Goal: Task Accomplishment & Management: Manage account settings

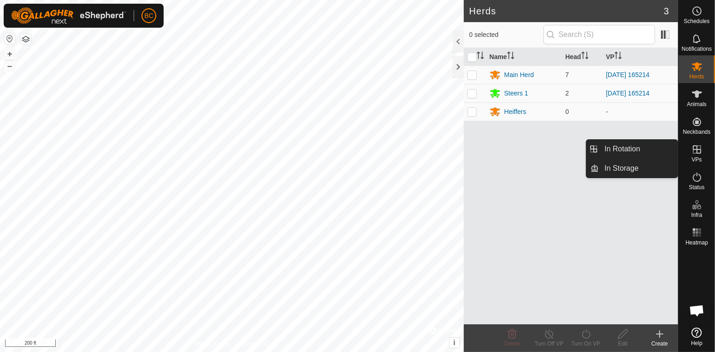
click at [704, 157] on div "VPs" at bounding box center [696, 152] width 36 height 28
click at [694, 151] on icon at bounding box center [696, 149] width 11 height 11
click at [633, 151] on link "In Rotation" at bounding box center [638, 149] width 79 height 18
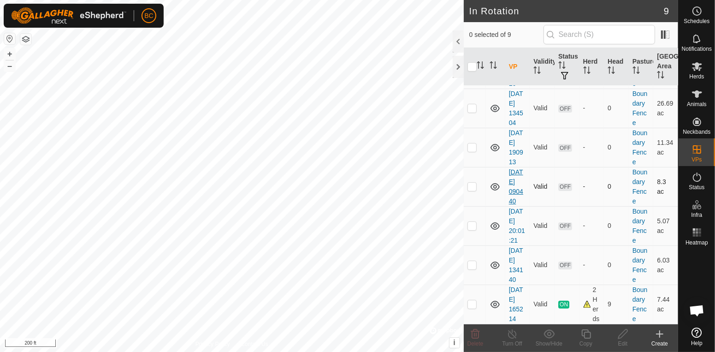
scroll to position [134, 0]
click at [471, 306] on p-checkbox at bounding box center [471, 303] width 9 height 7
checkbox input "true"
click at [515, 335] on icon at bounding box center [513, 333] width 12 height 11
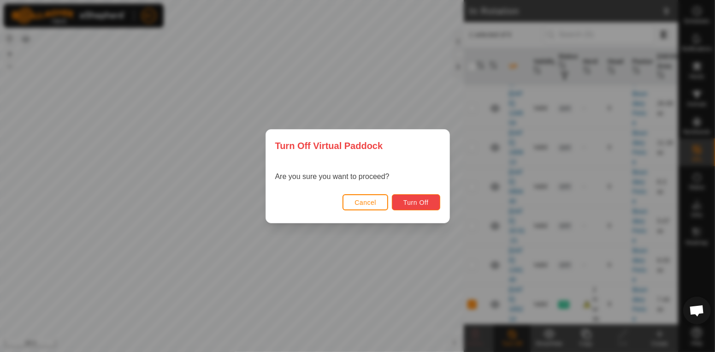
click at [402, 202] on button "Turn Off" at bounding box center [416, 202] width 48 height 16
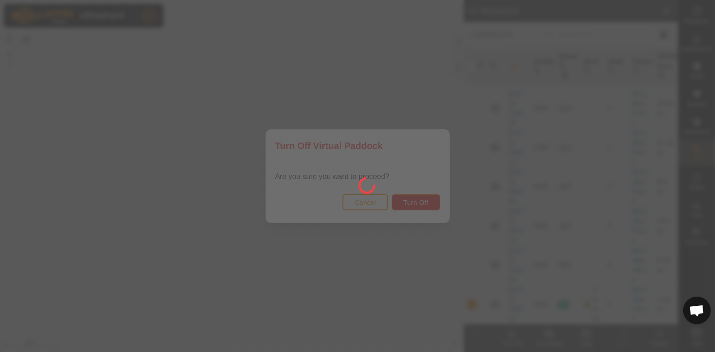
click at [372, 203] on div at bounding box center [357, 176] width 715 height 352
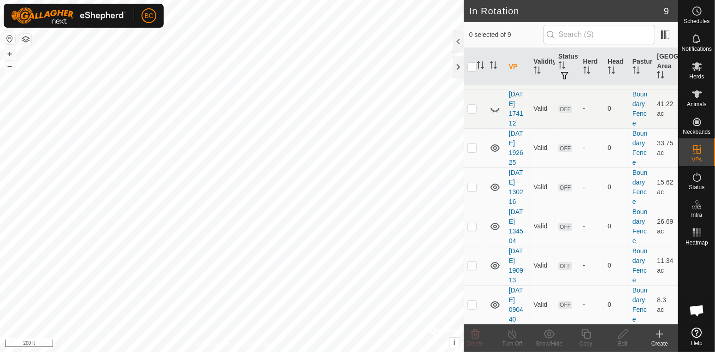
scroll to position [18, 0]
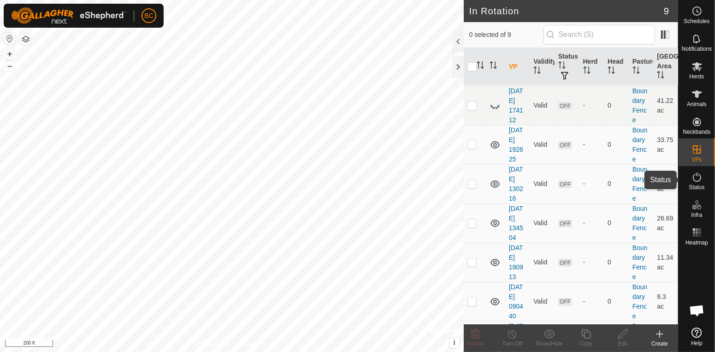
click at [695, 178] on icon at bounding box center [696, 176] width 11 height 11
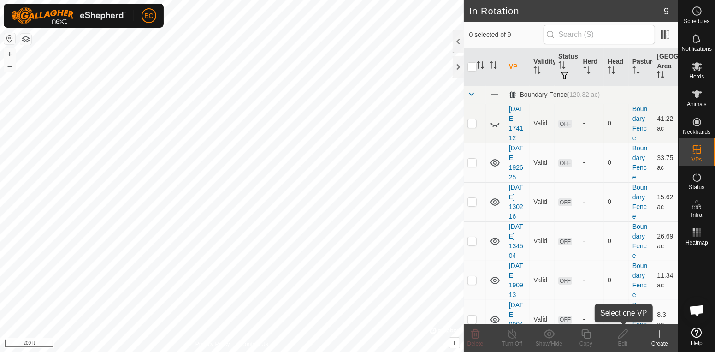
click at [625, 337] on icon at bounding box center [623, 333] width 12 height 11
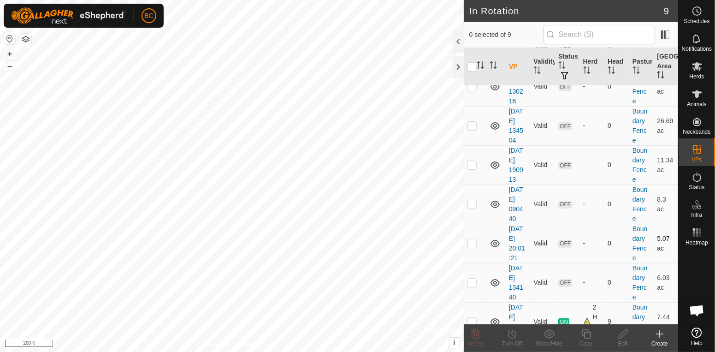
scroll to position [134, 0]
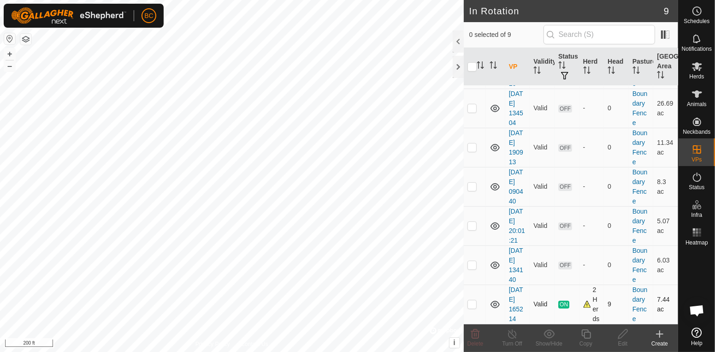
click at [472, 301] on p-checkbox at bounding box center [471, 303] width 9 height 7
checkbox input "true"
click at [701, 182] on icon at bounding box center [696, 176] width 11 height 11
click at [697, 182] on icon at bounding box center [696, 176] width 11 height 11
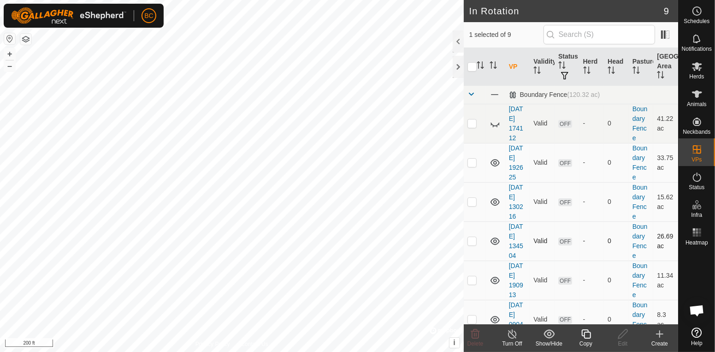
scroll to position [134, 0]
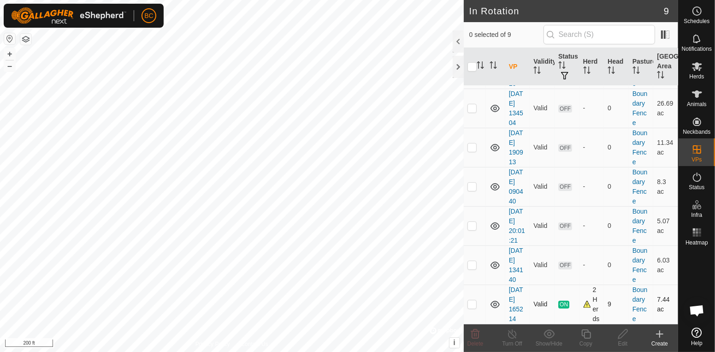
checkbox input "true"
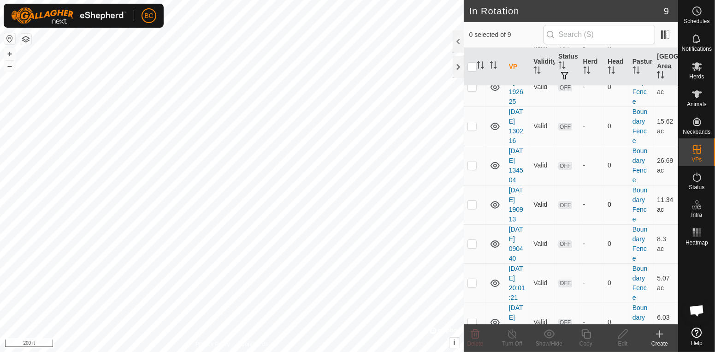
scroll to position [134, 0]
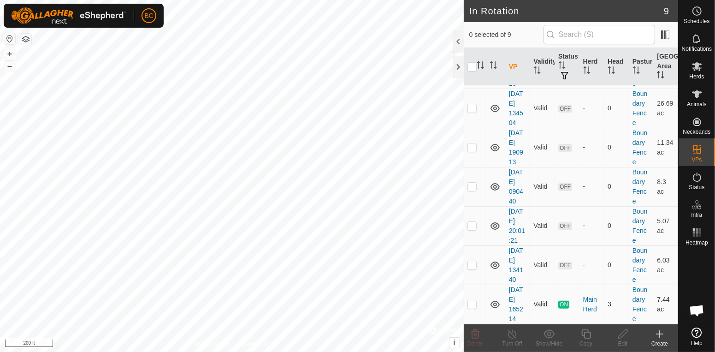
click at [473, 308] on td at bounding box center [475, 303] width 22 height 39
checkbox input "true"
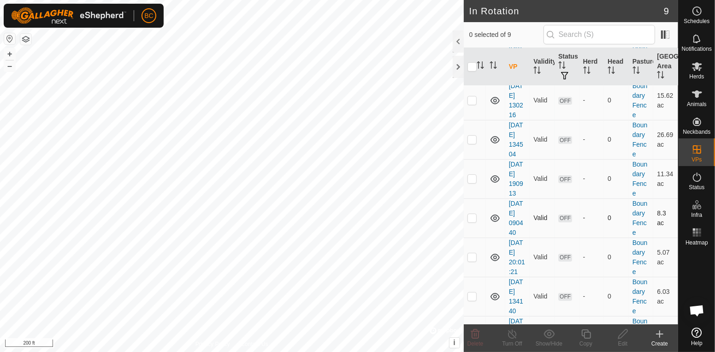
scroll to position [134, 0]
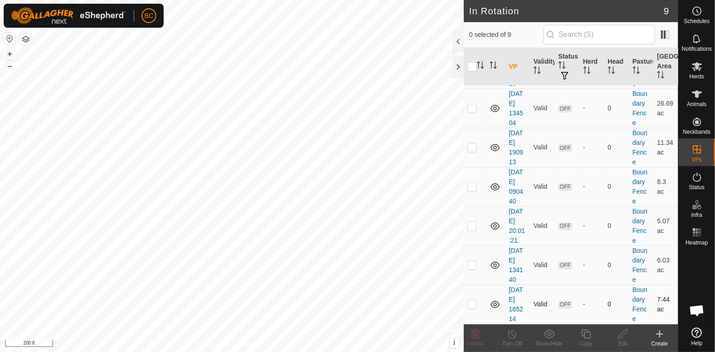
click at [473, 306] on p-checkbox at bounding box center [471, 303] width 9 height 7
checkbox input "true"
click at [622, 339] on div "Edit" at bounding box center [622, 343] width 37 height 8
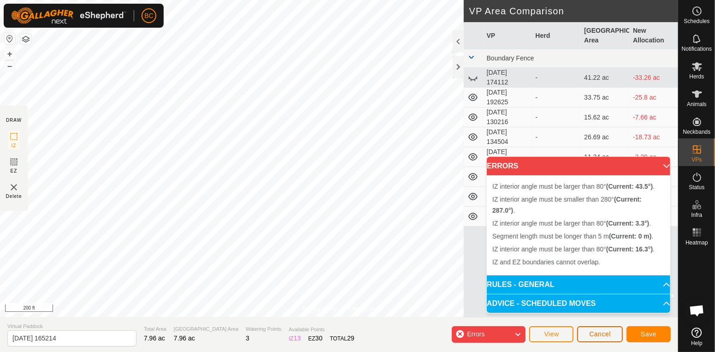
click at [592, 334] on span "Cancel" at bounding box center [600, 333] width 22 height 7
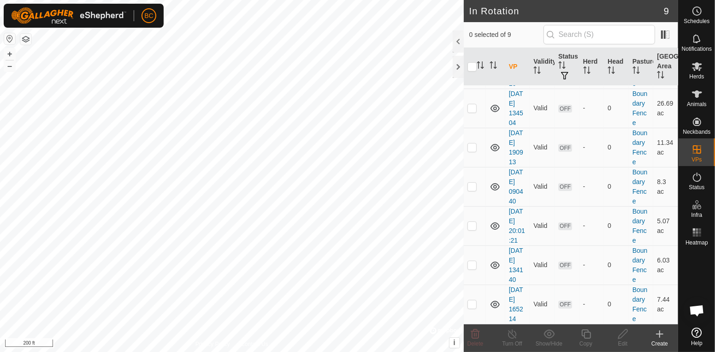
scroll to position [134, 0]
click at [477, 303] on td at bounding box center [475, 303] width 22 height 39
click at [472, 340] on span "Delete" at bounding box center [475, 343] width 16 height 6
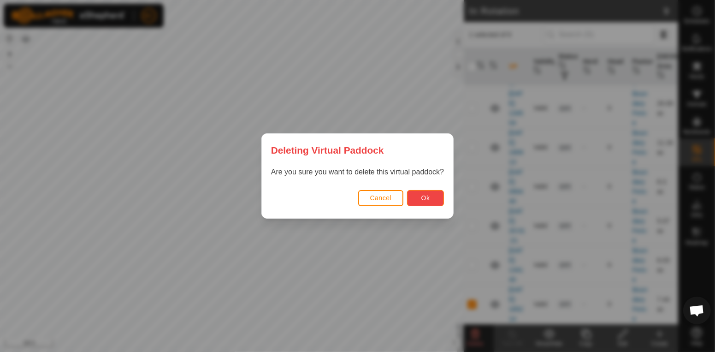
click at [419, 203] on button "Ok" at bounding box center [425, 198] width 37 height 16
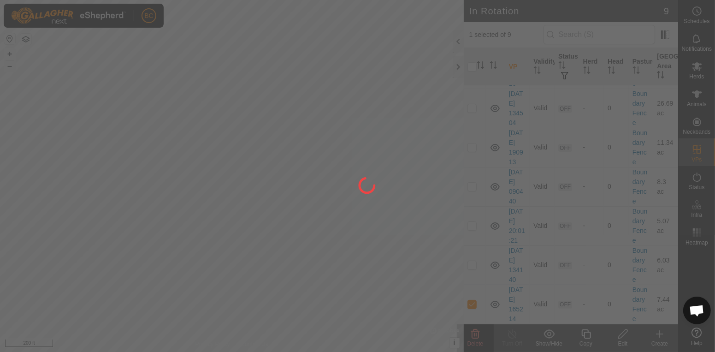
checkbox input "false"
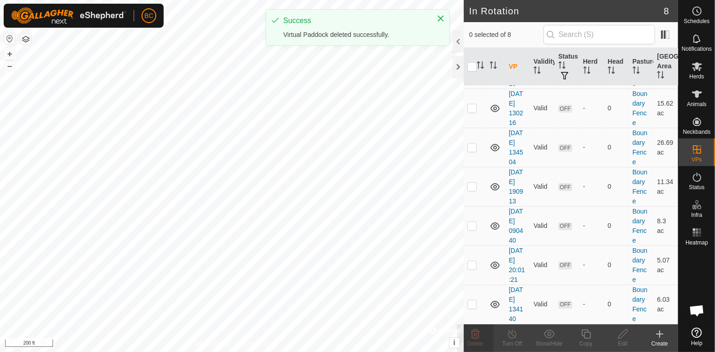
scroll to position [0, 0]
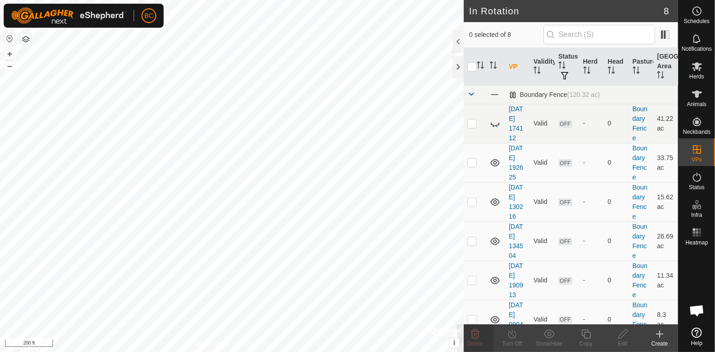
click at [657, 334] on icon at bounding box center [659, 334] width 6 height 0
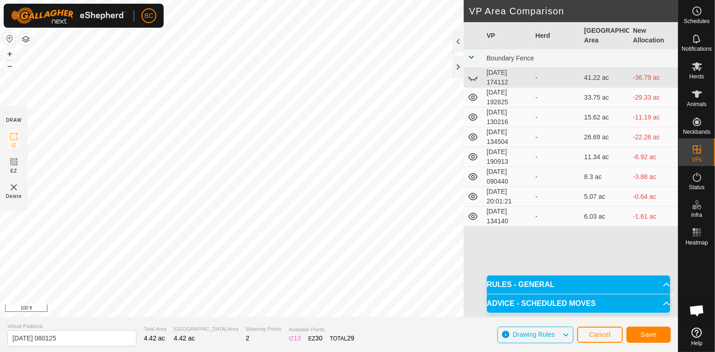
click at [256, 0] on html "BC Schedules Notifications Herds Animals Neckbands VPs Status Infra Heatmap Hel…" at bounding box center [357, 176] width 715 height 352
click at [635, 336] on button "Save" at bounding box center [648, 334] width 44 height 16
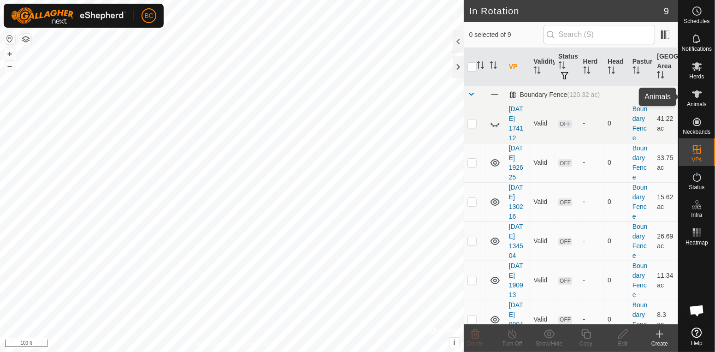
click at [706, 100] on div "Animals" at bounding box center [696, 97] width 36 height 28
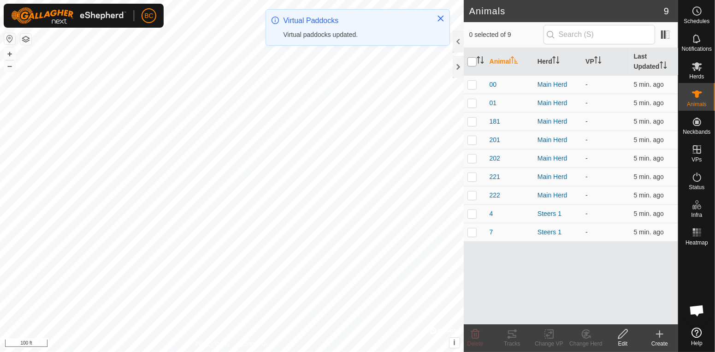
click at [471, 63] on input "checkbox" at bounding box center [471, 61] width 9 height 9
checkbox input "true"
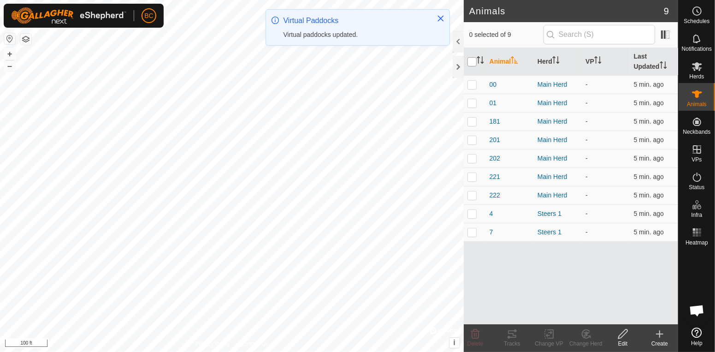
checkbox input "true"
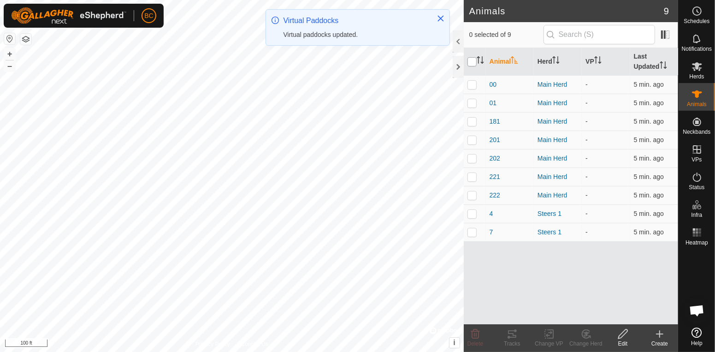
checkbox input "true"
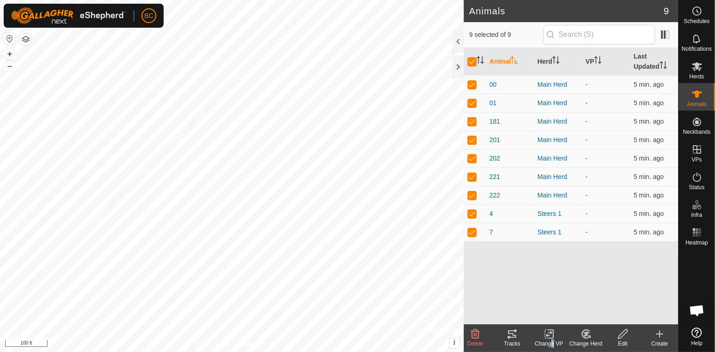
click at [550, 342] on div "Change VP" at bounding box center [548, 343] width 37 height 8
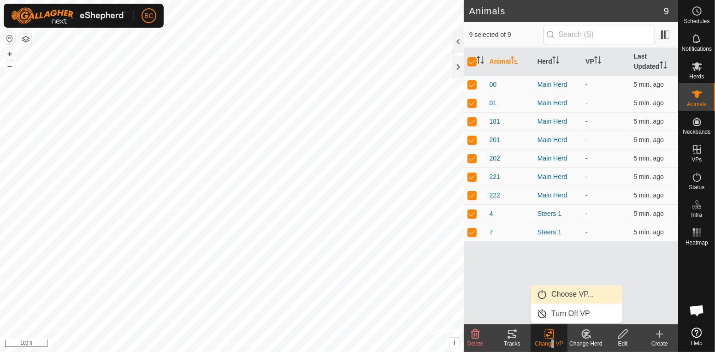
click at [569, 297] on link "Choose VP..." at bounding box center [576, 294] width 91 height 18
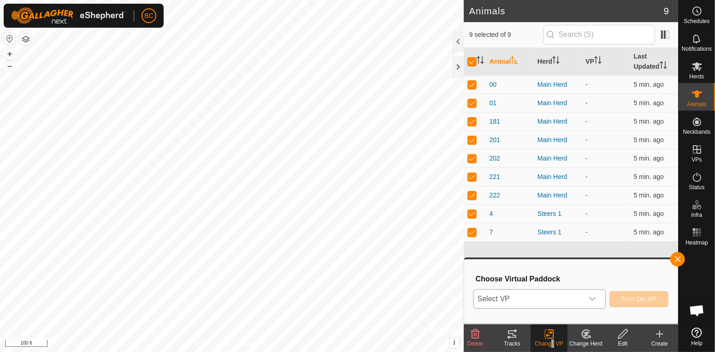
click at [592, 298] on icon "dropdown trigger" at bounding box center [592, 299] width 6 height 4
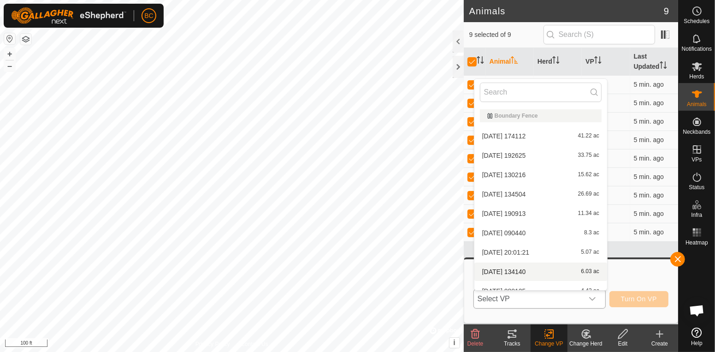
scroll to position [10, 0]
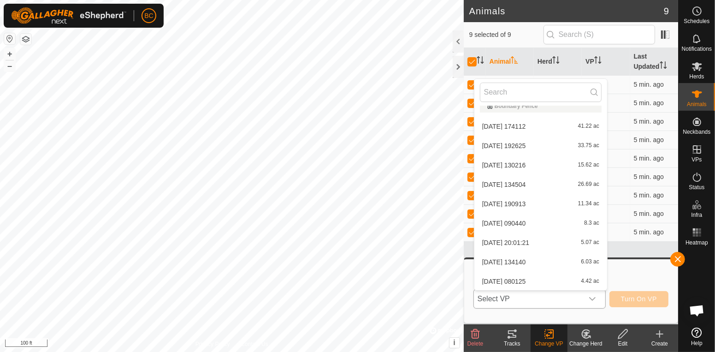
click at [560, 279] on li "2025-09-24 080125 4.42 ac" at bounding box center [540, 281] width 133 height 18
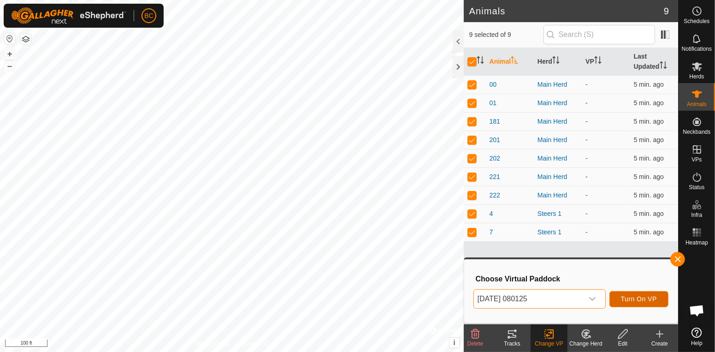
click at [623, 297] on span "Turn On VP" at bounding box center [639, 298] width 36 height 7
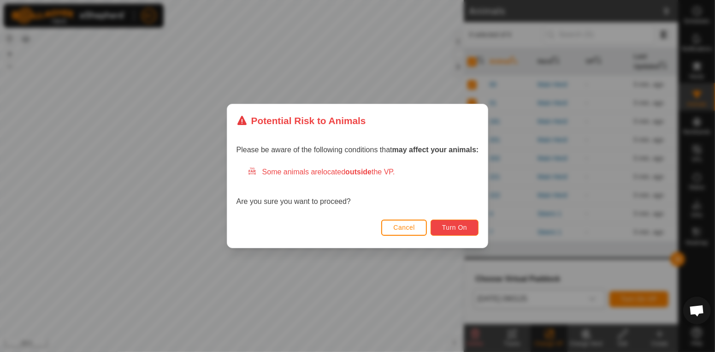
click at [469, 228] on button "Turn On" at bounding box center [454, 227] width 48 height 16
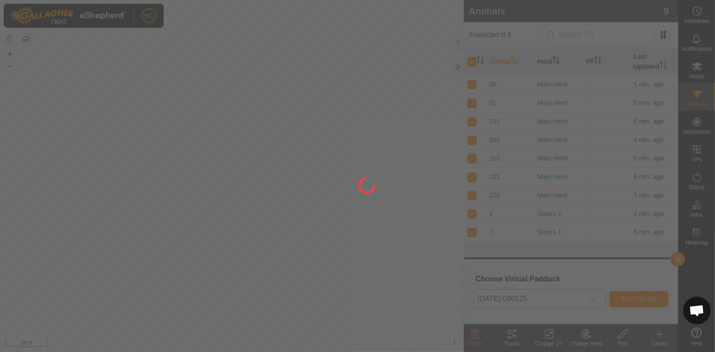
click at [238, 139] on div at bounding box center [357, 176] width 715 height 352
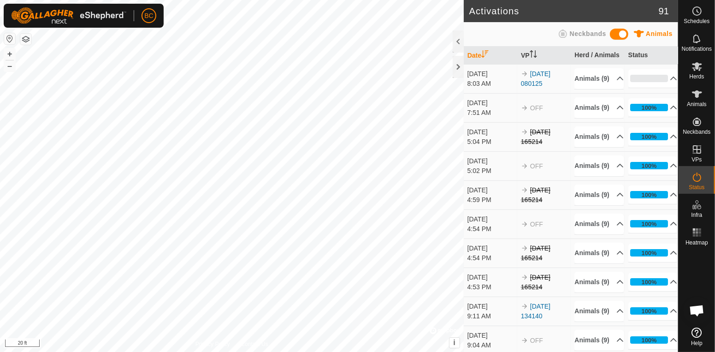
click at [515, 0] on html "BC Schedules Notifications Herds Animals Neckbands VPs Status Infra Heatmap Hel…" at bounding box center [357, 176] width 715 height 352
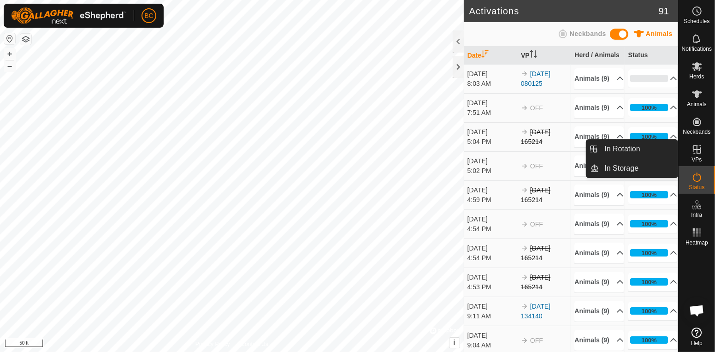
click at [696, 157] on span "VPs" at bounding box center [696, 160] width 10 height 6
click at [695, 161] on span "VPs" at bounding box center [696, 160] width 10 height 6
click at [651, 146] on link "In Rotation" at bounding box center [638, 149] width 79 height 18
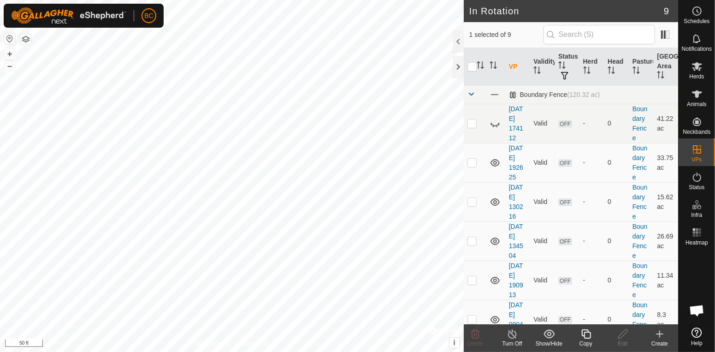
scroll to position [134, 0]
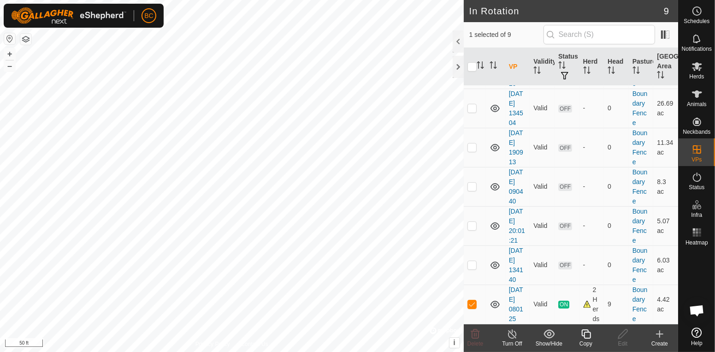
click at [513, 333] on icon at bounding box center [513, 333] width 12 height 11
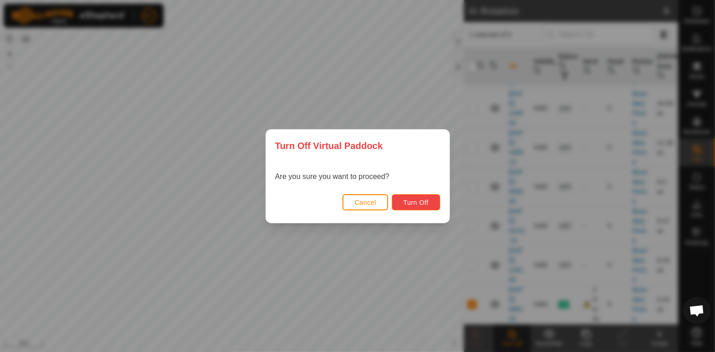
click at [431, 202] on button "Turn Off" at bounding box center [416, 202] width 48 height 16
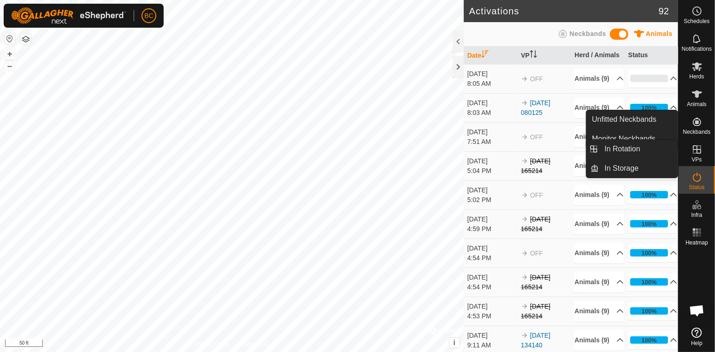
drag, startPoint x: 695, startPoint y: 163, endPoint x: 695, endPoint y: 146, distance: 16.6
click at [695, 146] on icon at bounding box center [696, 149] width 11 height 11
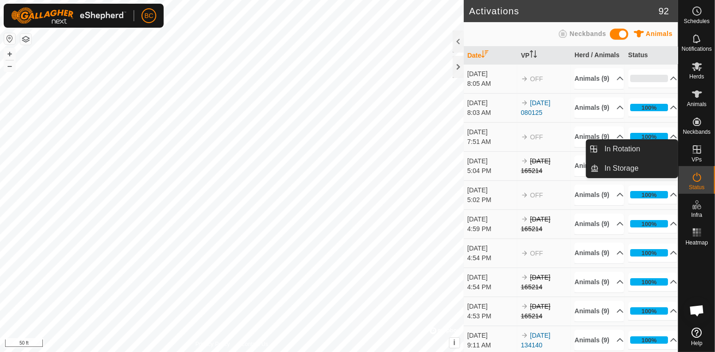
click at [699, 153] on icon at bounding box center [696, 149] width 11 height 11
click at [651, 151] on link "In Rotation" at bounding box center [638, 149] width 79 height 18
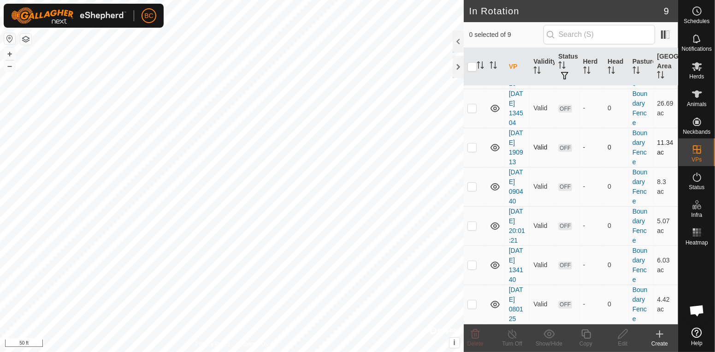
scroll to position [134, 0]
click at [475, 308] on td at bounding box center [475, 303] width 22 height 39
checkbox input "true"
click at [617, 342] on div "Edit" at bounding box center [622, 343] width 37 height 8
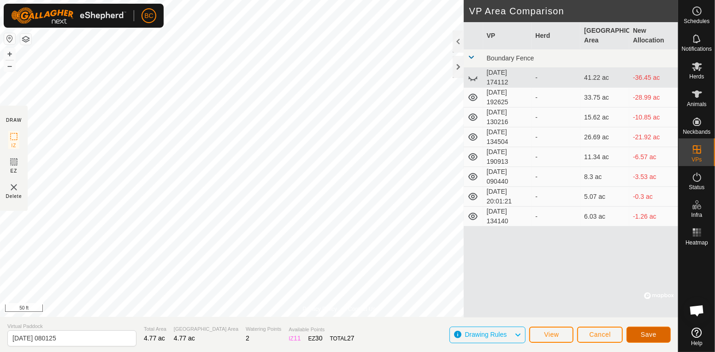
click at [665, 341] on button "Save" at bounding box center [648, 334] width 44 height 16
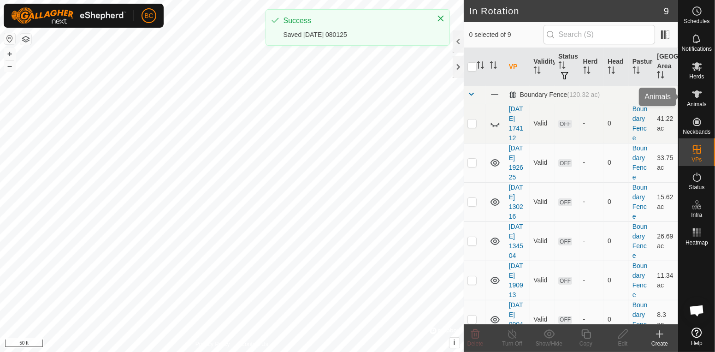
click at [697, 97] on icon at bounding box center [697, 93] width 10 height 7
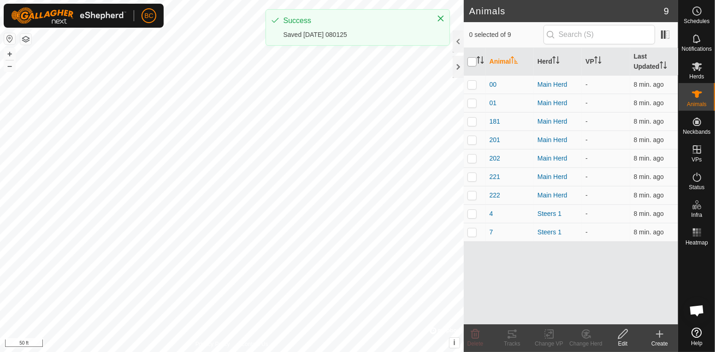
click at [473, 65] on div "BC Schedules Notifications Herds Animals Neckbands VPs Status Infra Heatmap Hel…" at bounding box center [357, 176] width 715 height 352
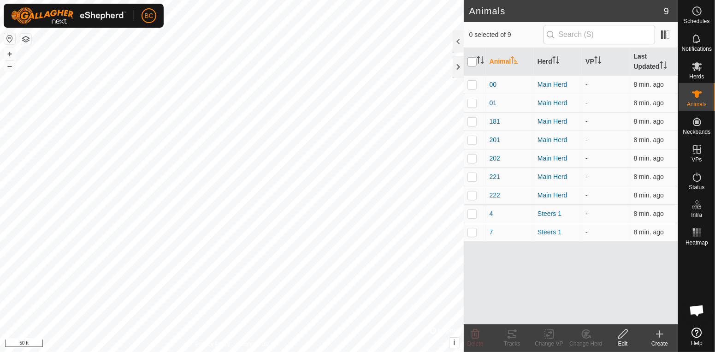
click at [473, 62] on input "checkbox" at bounding box center [471, 61] width 9 height 9
checkbox input "true"
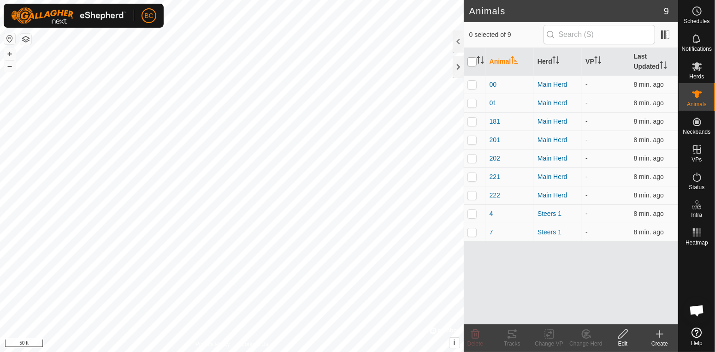
checkbox input "true"
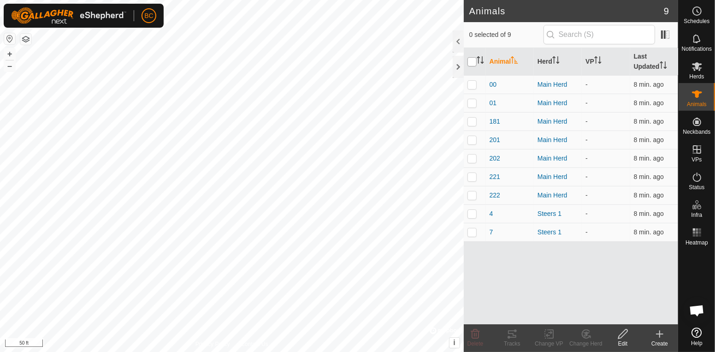
checkbox input "true"
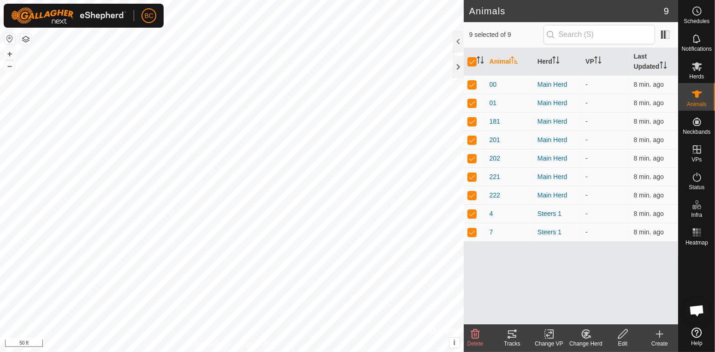
click at [552, 336] on icon at bounding box center [549, 333] width 12 height 11
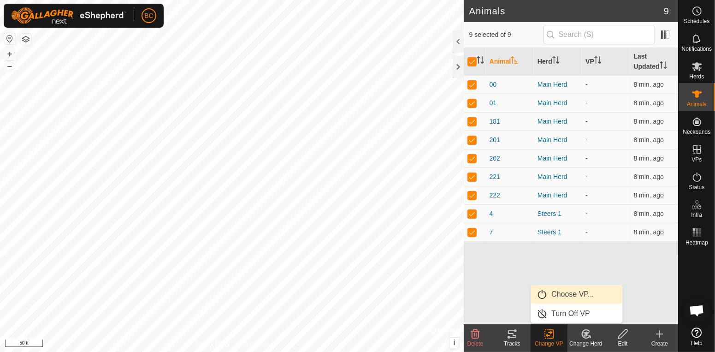
click at [559, 292] on link "Choose VP..." at bounding box center [576, 294] width 91 height 18
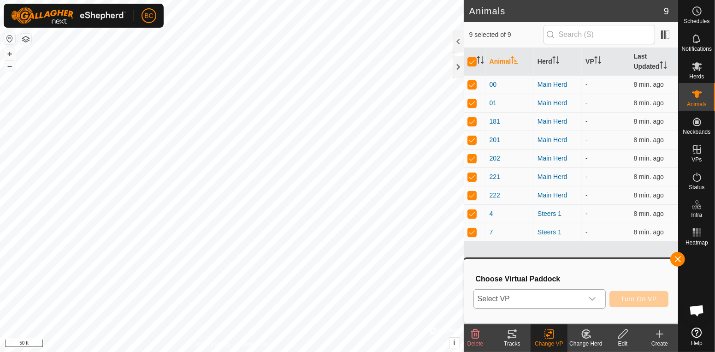
click at [591, 297] on icon "dropdown trigger" at bounding box center [592, 299] width 6 height 4
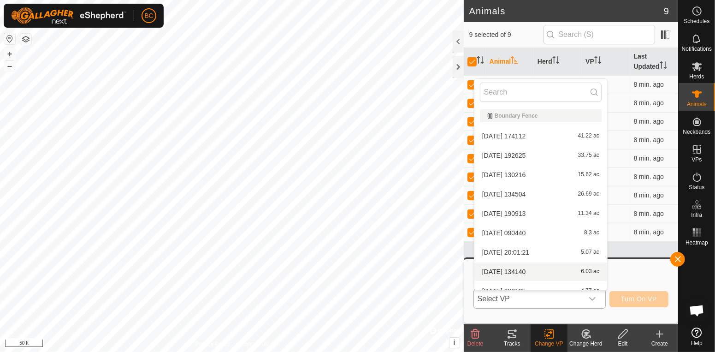
scroll to position [10, 0]
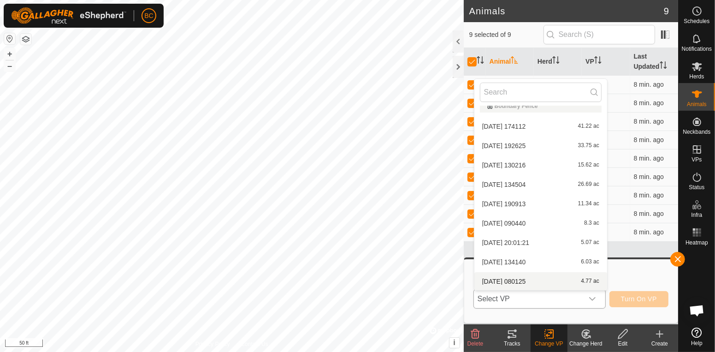
click at [543, 280] on li "2025-09-24 080125 4.77 ac" at bounding box center [540, 281] width 133 height 18
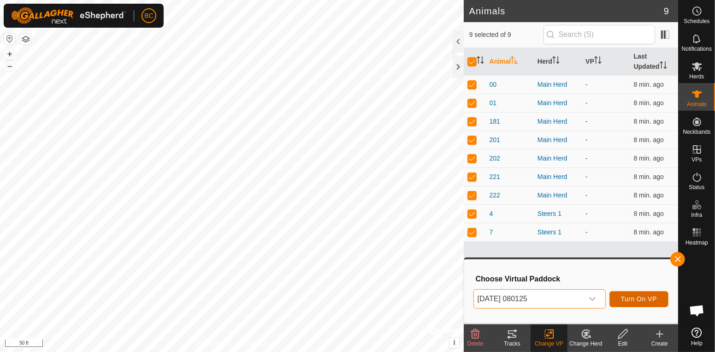
click at [620, 297] on button "Turn On VP" at bounding box center [638, 299] width 59 height 16
